Goal: Task Accomplishment & Management: Use online tool/utility

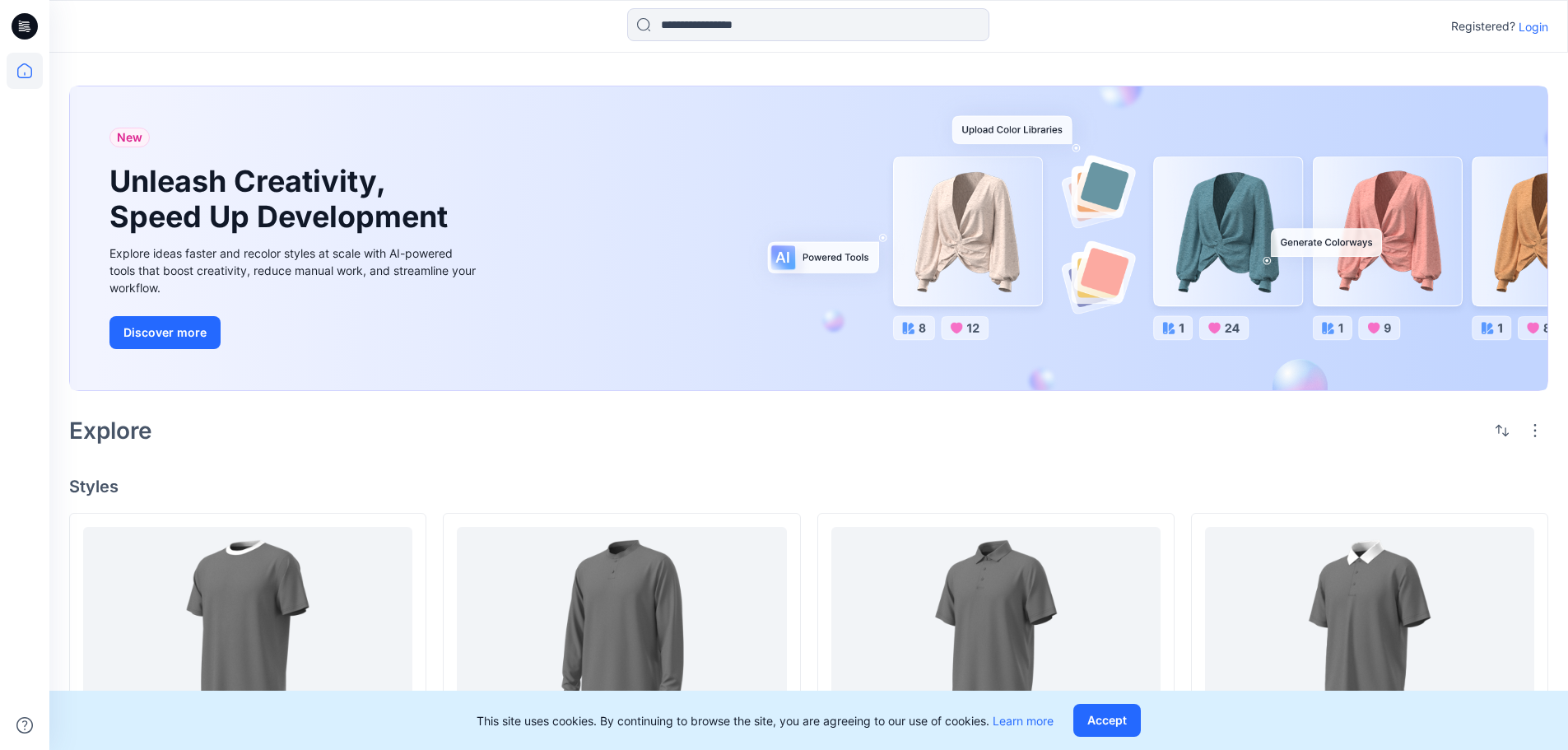
click at [1547, 22] on p "Login" at bounding box center [1533, 27] width 29 height 17
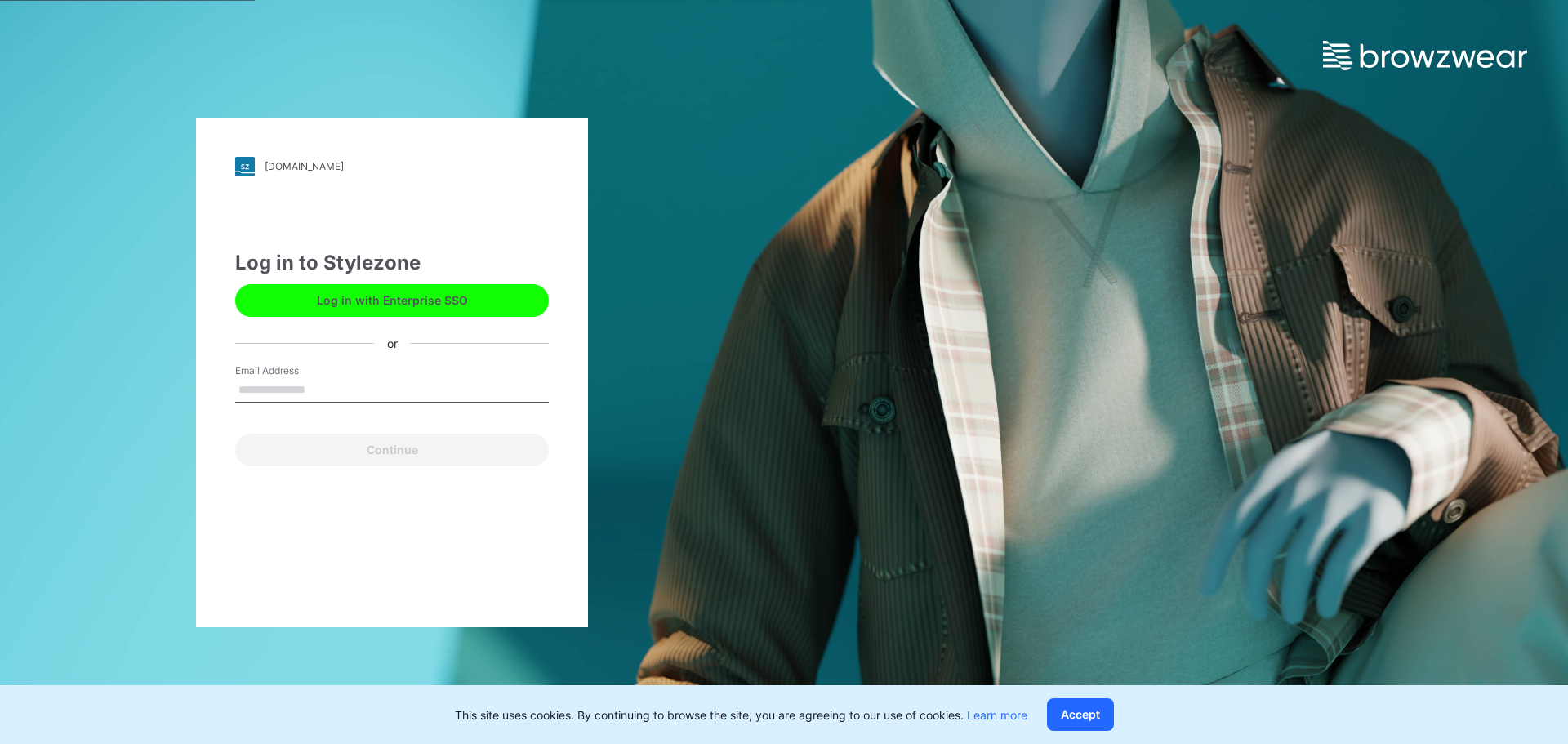
click at [399, 388] on input "Email Address" at bounding box center [392, 390] width 314 height 25
type input "**********"
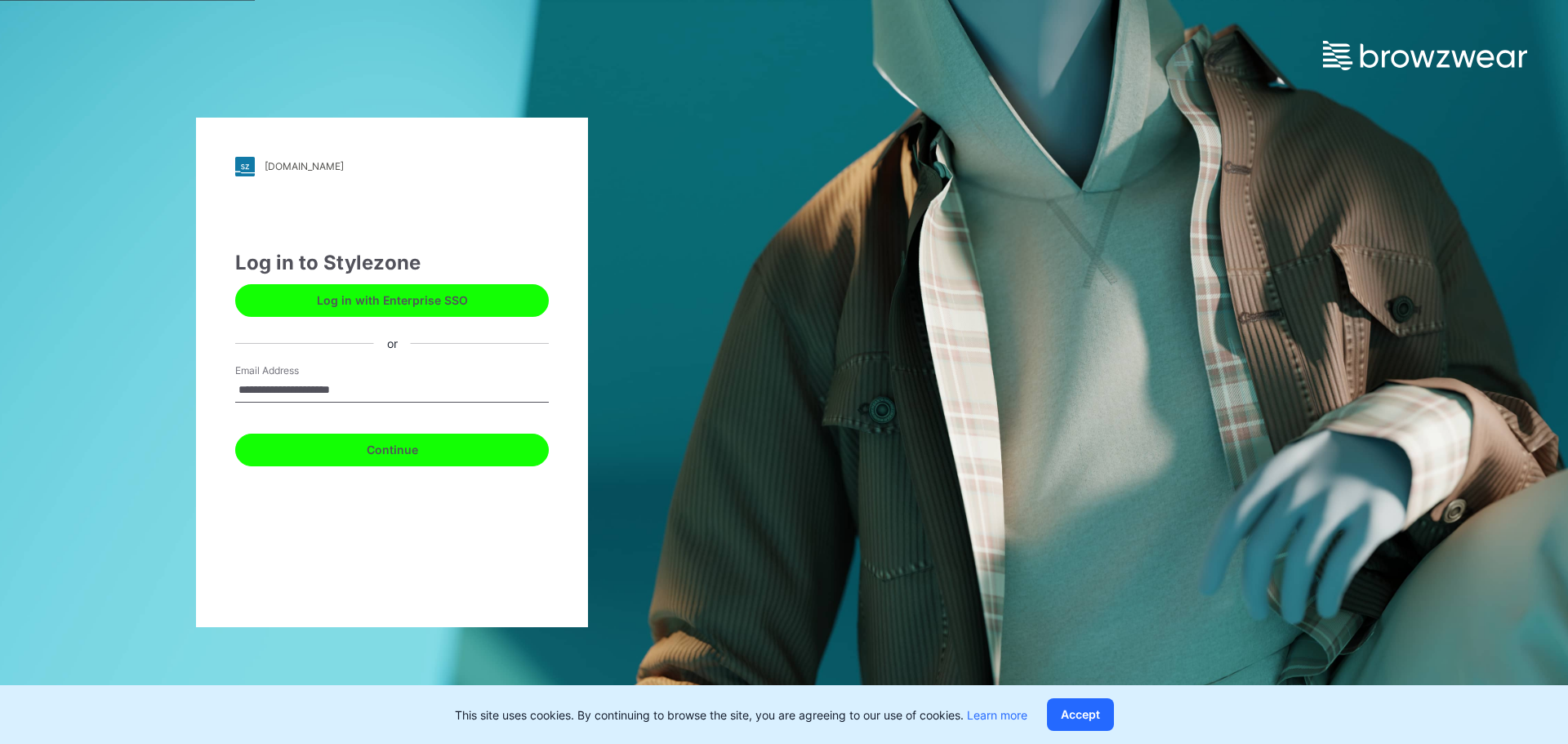
click at [426, 455] on button "Continue" at bounding box center [392, 450] width 314 height 33
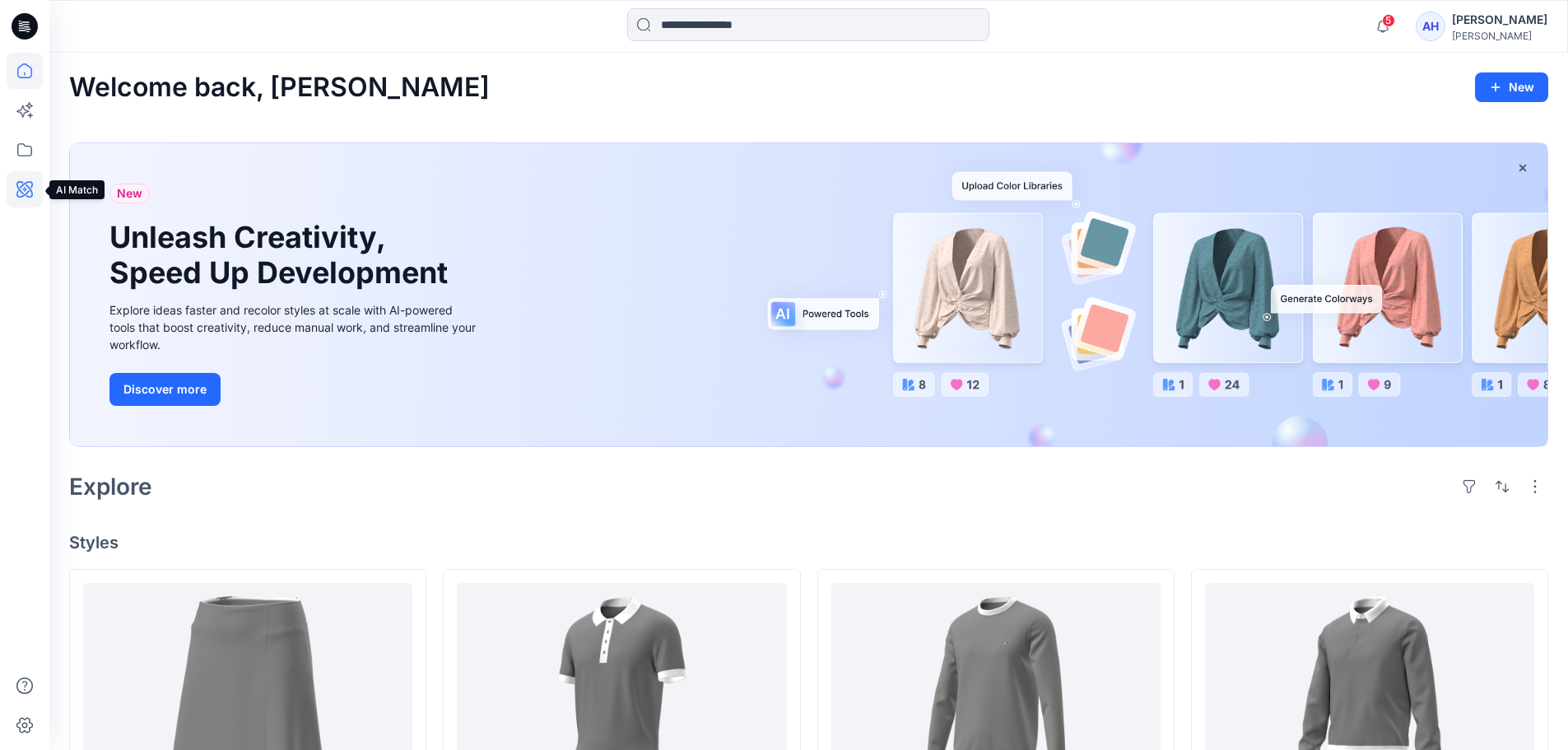
click at [28, 189] on icon at bounding box center [25, 190] width 36 height 36
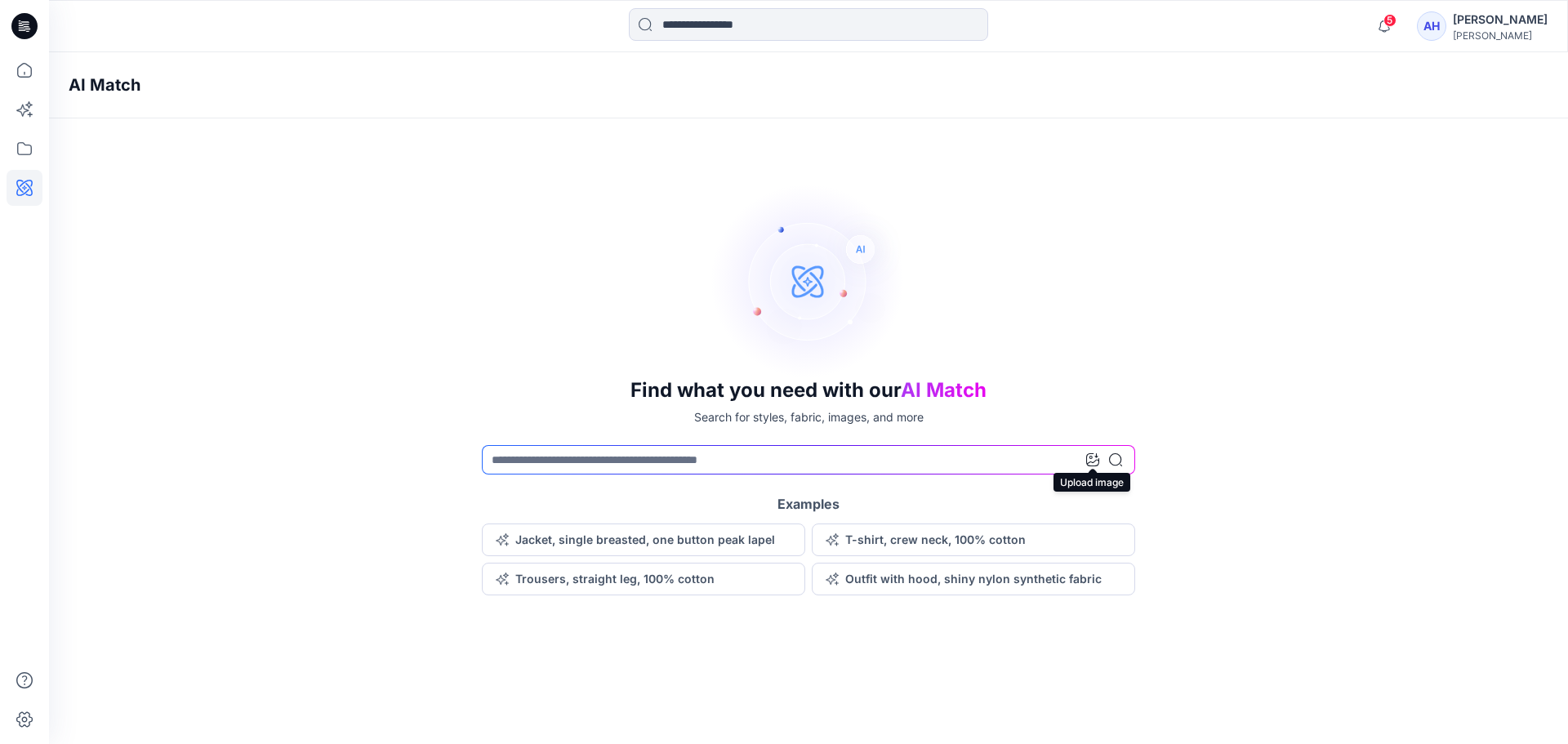
click at [1093, 464] on icon at bounding box center [1092, 460] width 13 height 13
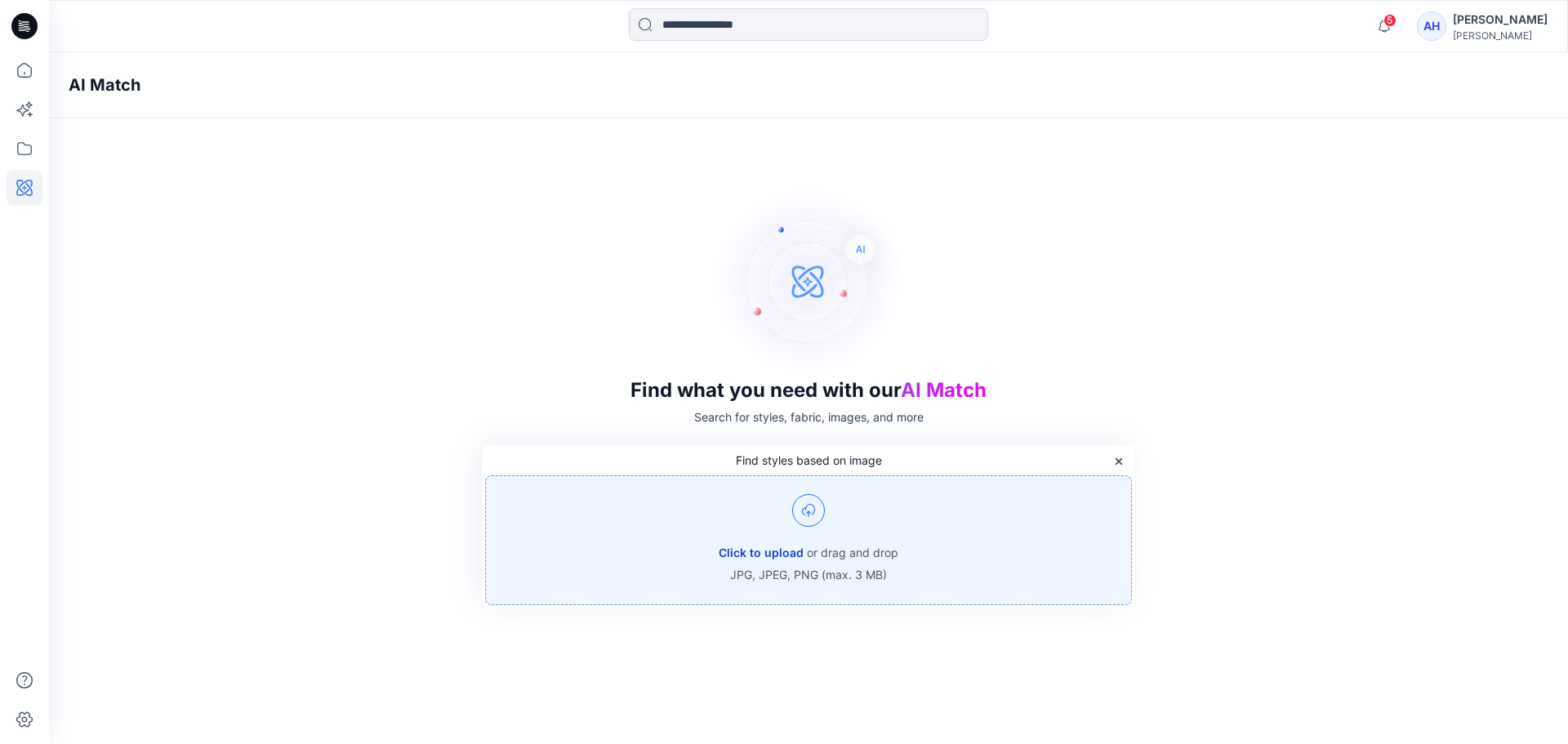
click at [778, 555] on button "Click to upload" at bounding box center [761, 552] width 85 height 20
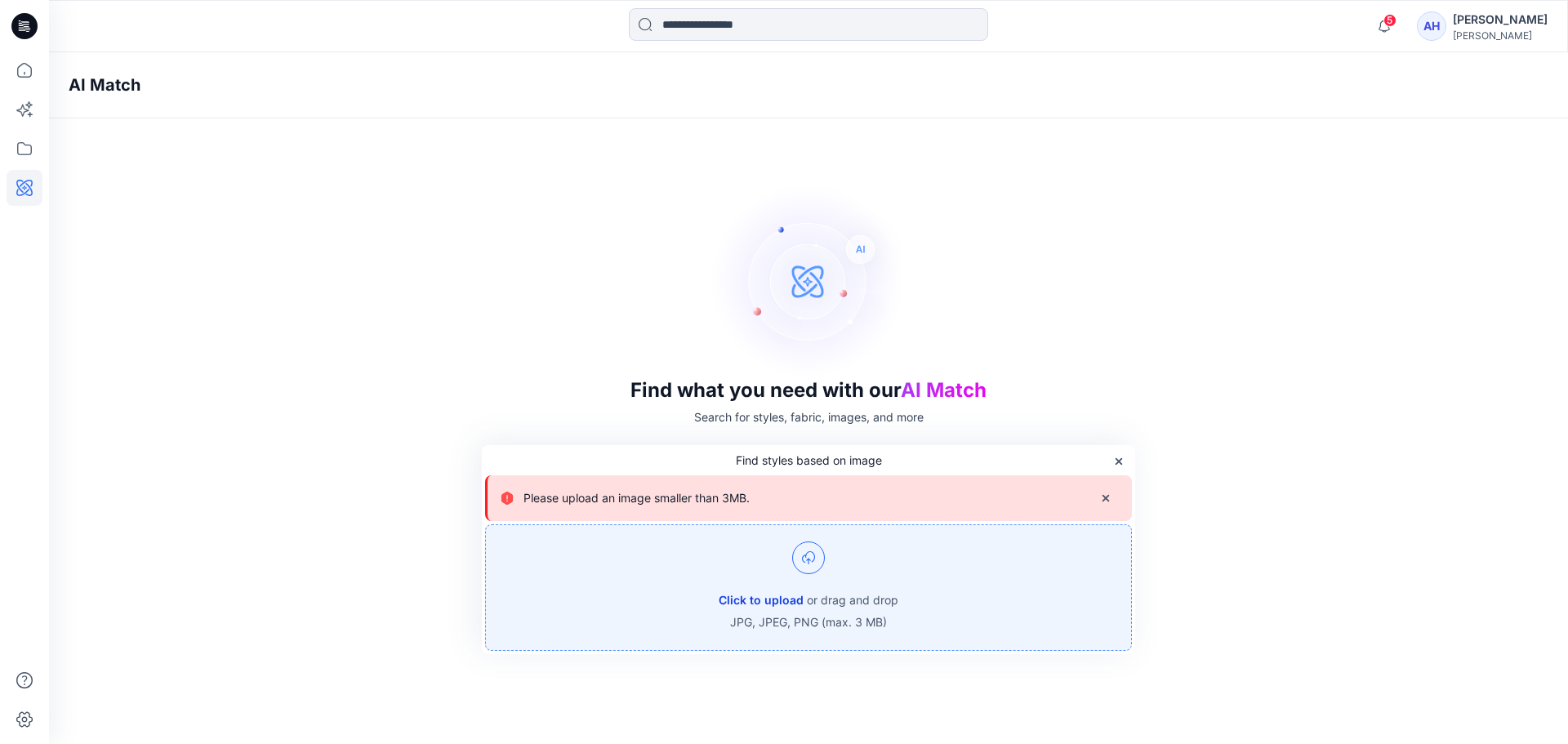
click at [737, 604] on button "Click to upload" at bounding box center [761, 600] width 85 height 20
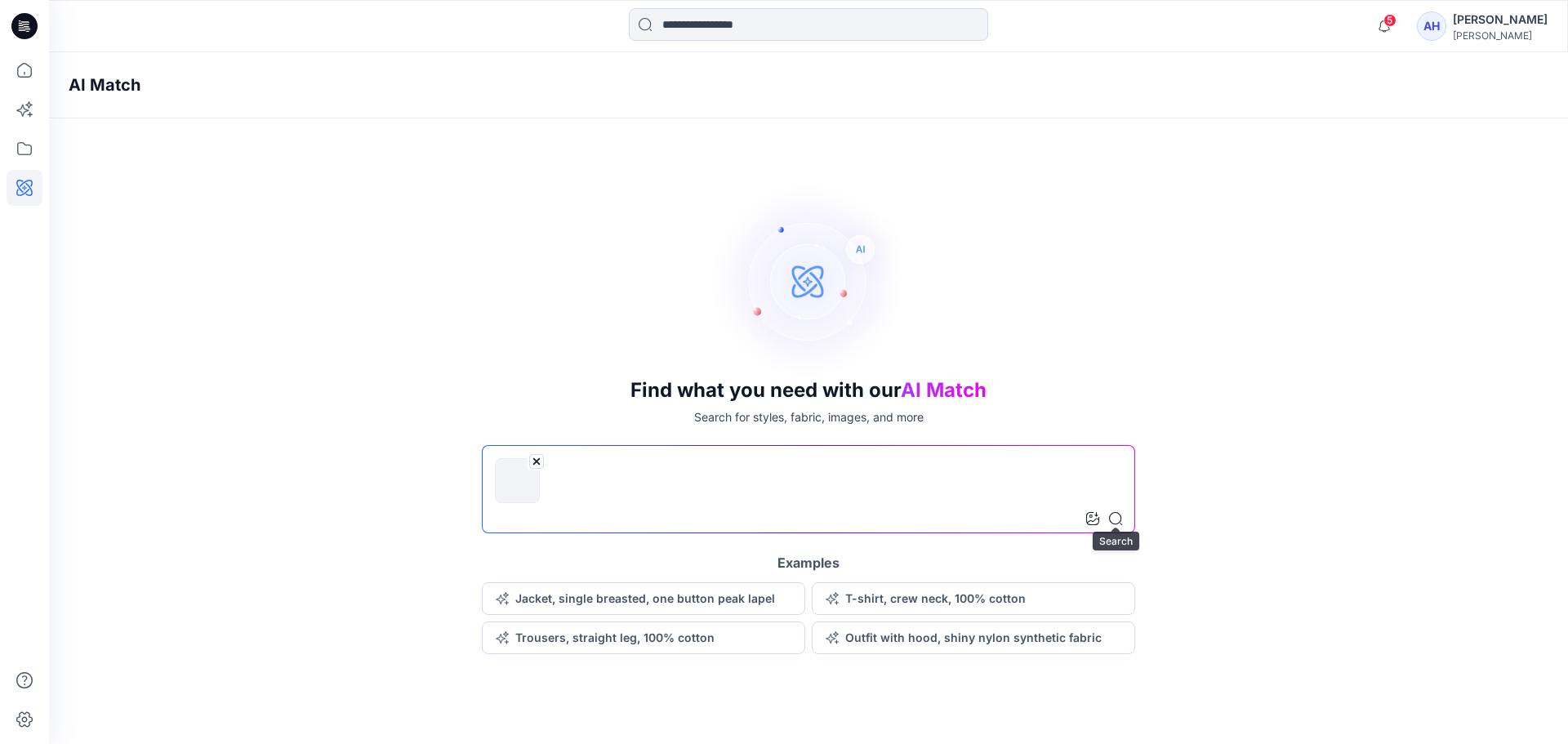
click at [1117, 520] on icon at bounding box center [1115, 518] width 13 height 13
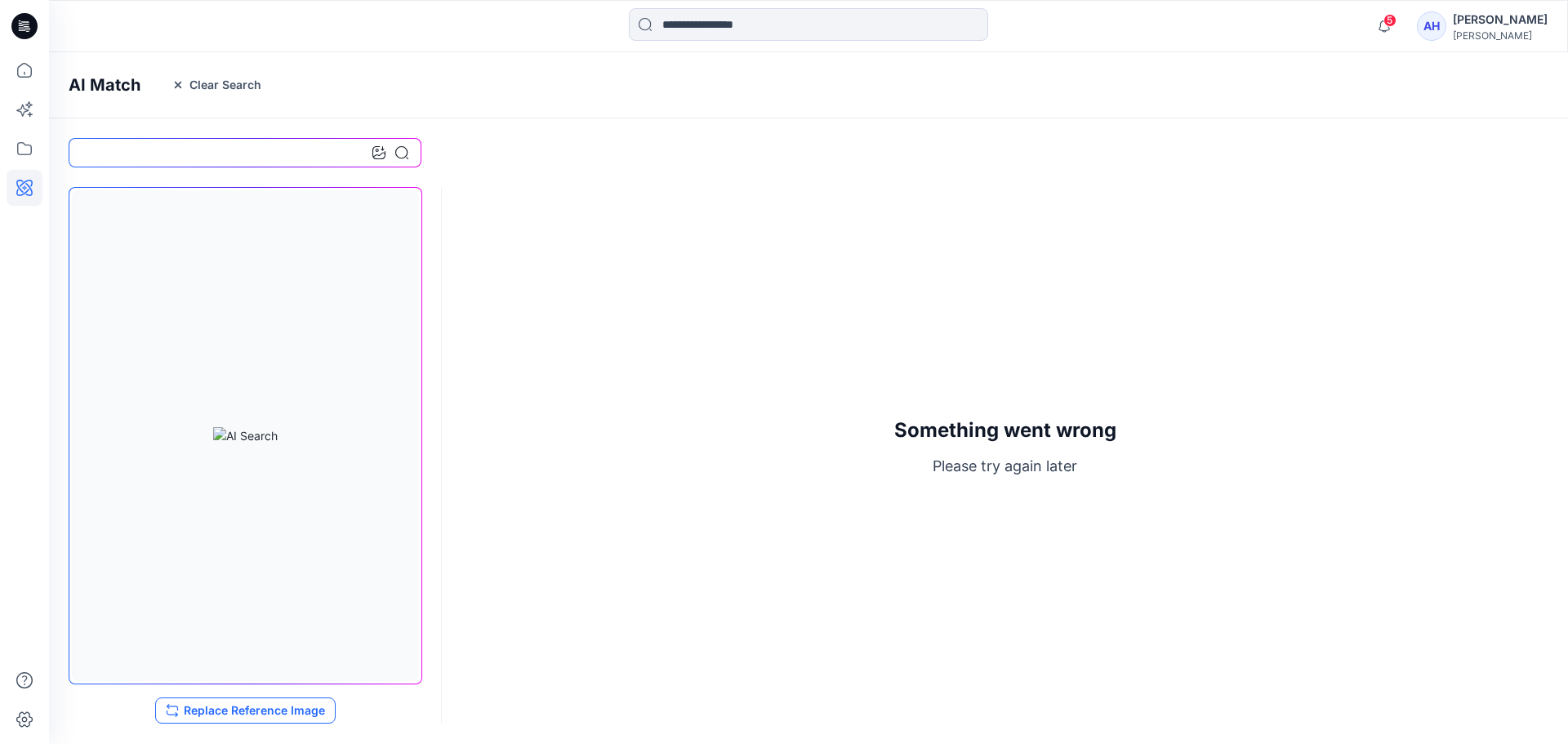
click at [242, 708] on button "Replace Reference Image" at bounding box center [246, 710] width 180 height 26
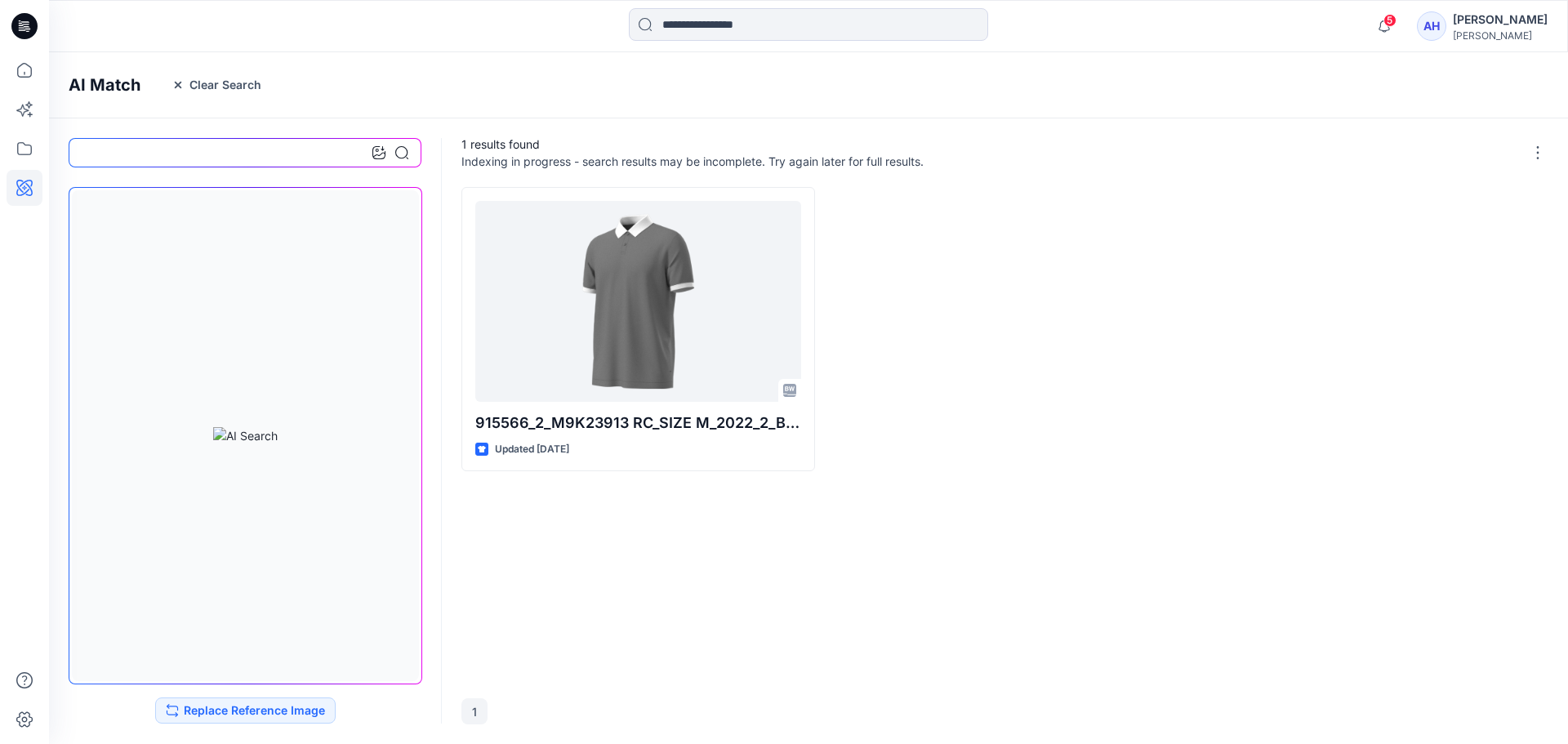
click at [1084, 472] on div "915566_2_M9K23913 RC_SIZE M_2022_2_B53384_TL_11_21_24 Updated [DATE]" at bounding box center [1004, 433] width 1087 height 491
